Goal: Task Accomplishment & Management: Use online tool/utility

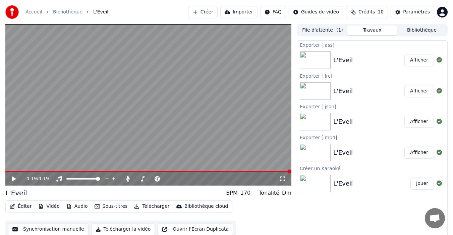
scroll to position [5, 0]
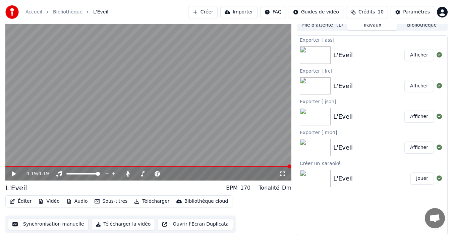
click at [108, 200] on button "Sous-titres" at bounding box center [111, 200] width 39 height 9
click at [290, 216] on div "Éditer Vidéo Audio Sous-titres Télécharger Bibliothèque cloud Synchronisation m…" at bounding box center [148, 214] width 286 height 38
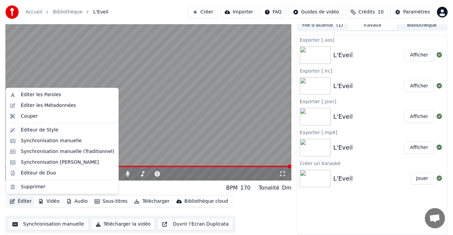
click at [20, 200] on button "Éditer" at bounding box center [20, 200] width 27 height 9
click at [34, 130] on div "Éditeur de Style" at bounding box center [40, 129] width 38 height 7
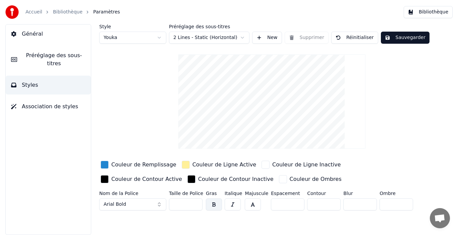
click at [232, 39] on html "Accueil Bibliothèque Paramètres Bibliothèque Général Préréglage des sous-titres…" at bounding box center [229, 117] width 458 height 235
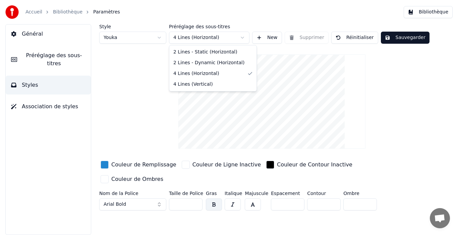
click at [227, 41] on html "Accueil Bibliothèque Paramètres Bibliothèque Général Préréglage des sous-titres…" at bounding box center [229, 117] width 458 height 235
click at [133, 118] on html "Accueil Bibliothèque Paramètres Bibliothèque Général Préréglage des sous-titres…" at bounding box center [229, 117] width 458 height 235
click at [390, 37] on button "Sauvegarder" at bounding box center [405, 38] width 49 height 12
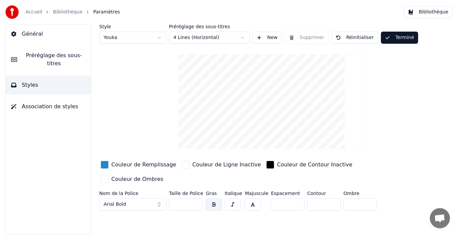
click at [38, 8] on div "Accueil Bibliothèque Paramètres" at bounding box center [62, 11] width 115 height 13
click at [33, 12] on link "Accueil" at bounding box center [33, 12] width 17 height 7
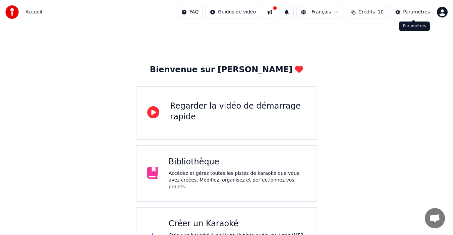
click at [410, 11] on div "Paramètres" at bounding box center [416, 12] width 27 height 7
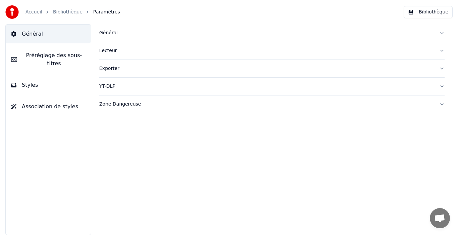
click at [67, 12] on link "Bibliothèque" at bounding box center [68, 12] width 30 height 7
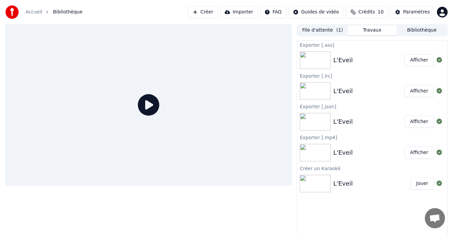
click at [149, 105] on icon at bounding box center [148, 104] width 21 height 21
click at [146, 99] on icon at bounding box center [148, 104] width 21 height 21
click at [211, 12] on button "Créer" at bounding box center [203, 12] width 30 height 12
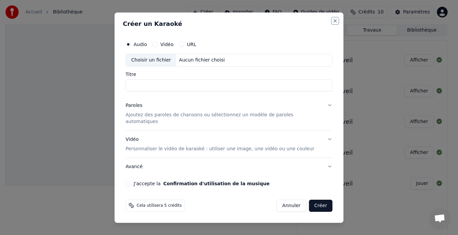
click at [333, 23] on button "Close" at bounding box center [335, 20] width 5 height 5
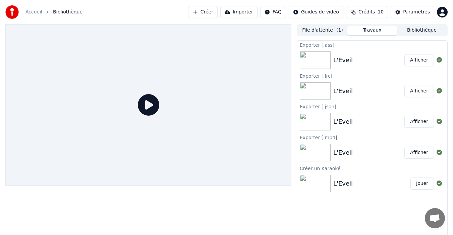
click at [424, 183] on button "Jouer" at bounding box center [422, 183] width 23 height 12
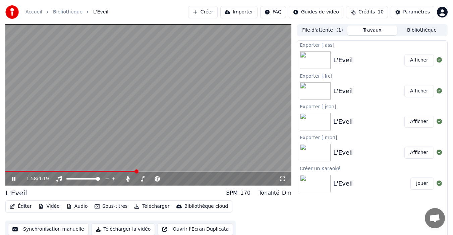
click at [17, 180] on icon at bounding box center [18, 178] width 15 height 5
